Goal: Find contact information: Find contact information

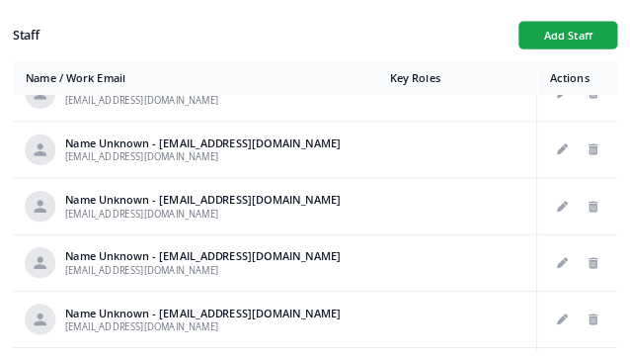
scroll to position [349, 0]
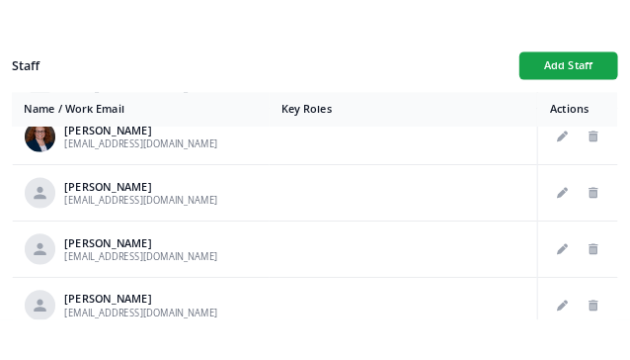
scroll to position [1015, 0]
